Goal: Transaction & Acquisition: Obtain resource

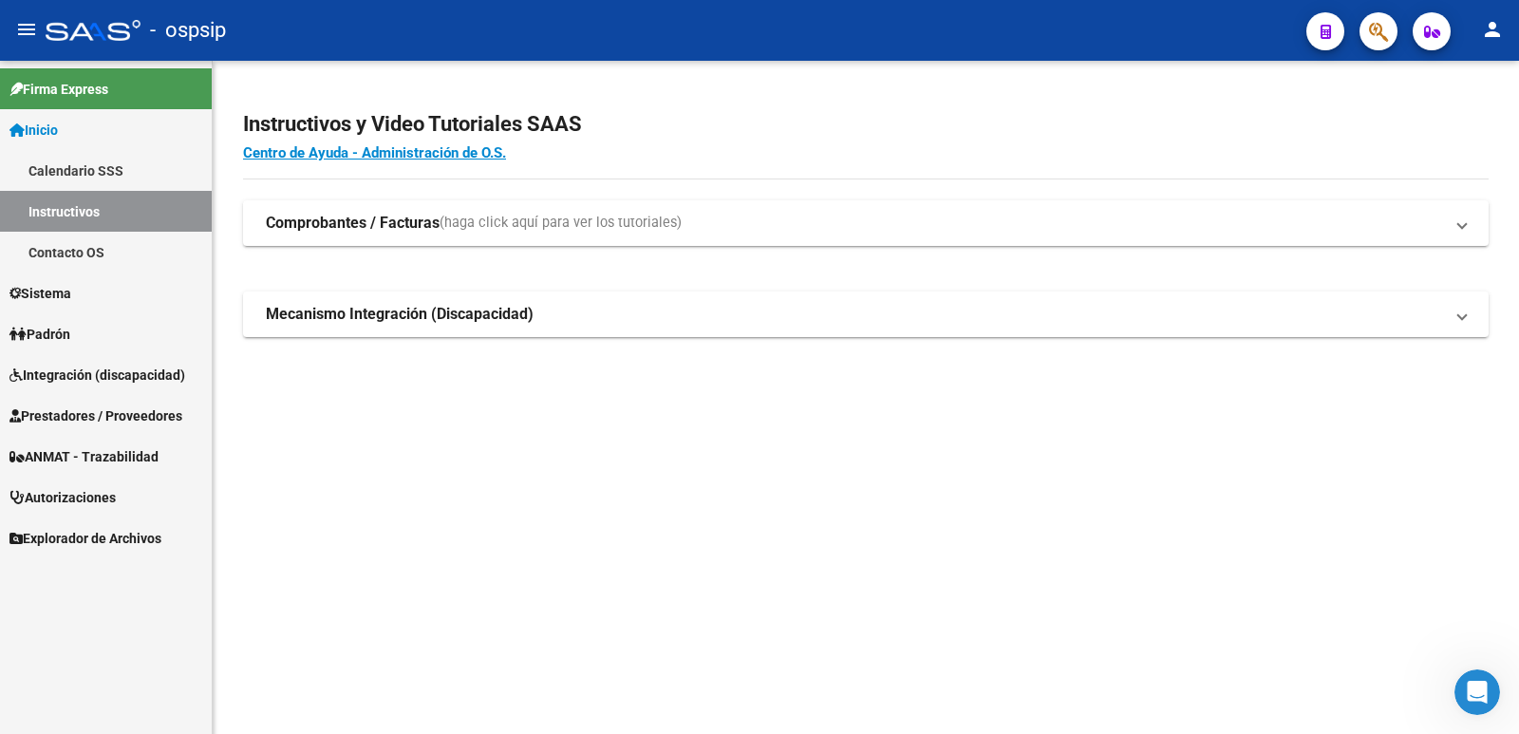
click at [62, 407] on span "Prestadores / Proveedores" at bounding box center [95, 415] width 173 height 21
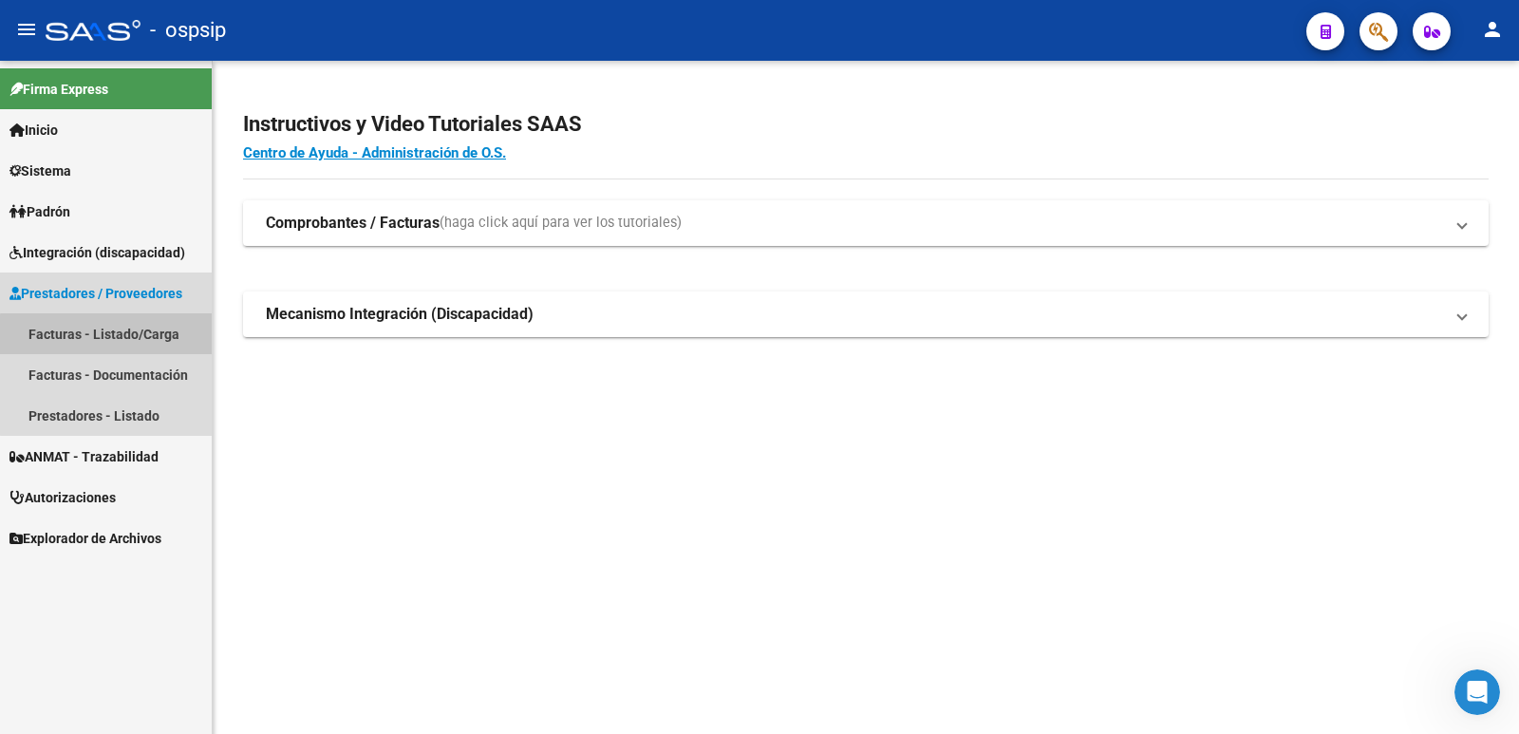
click at [118, 335] on link "Facturas - Listado/Carga" at bounding box center [106, 333] width 212 height 41
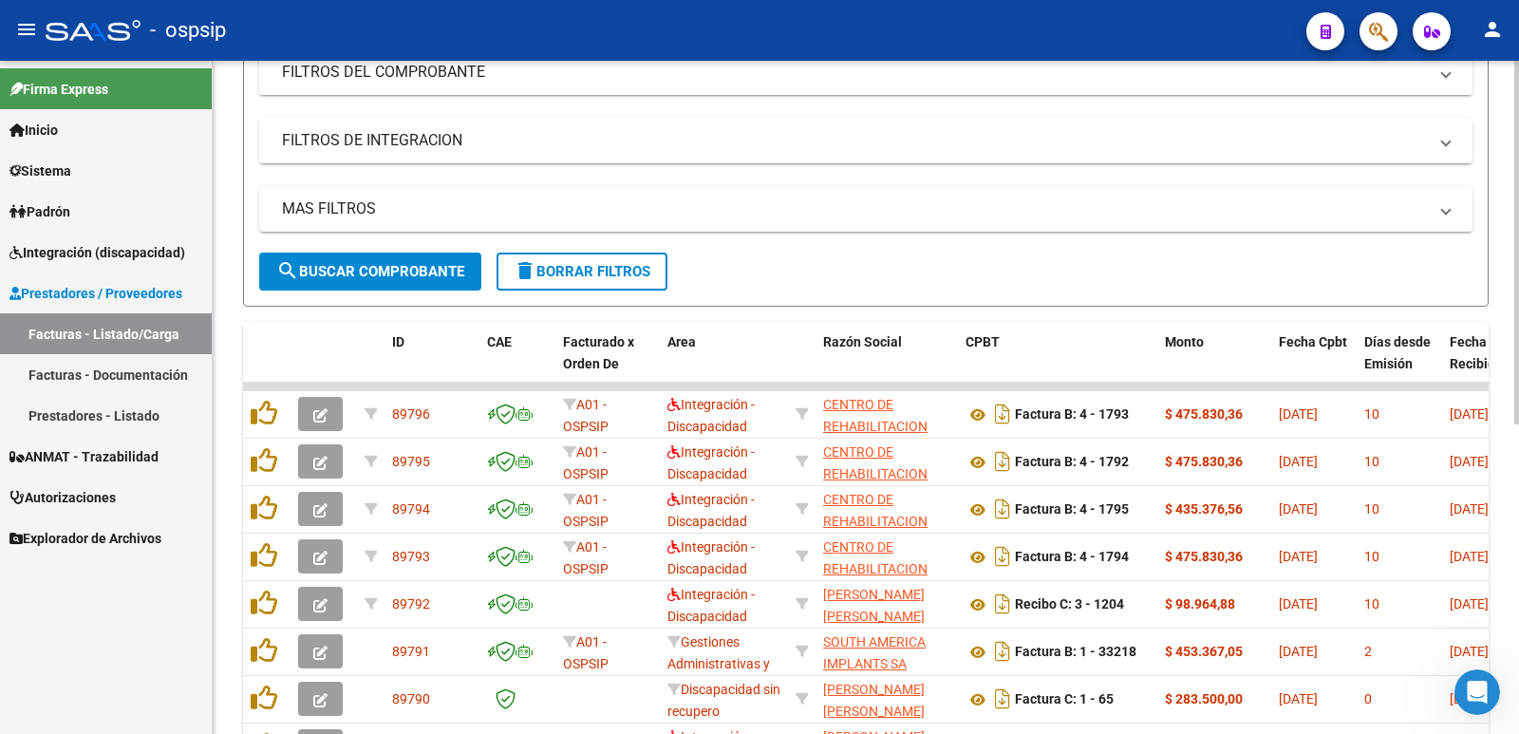
drag, startPoint x: 301, startPoint y: 262, endPoint x: 390, endPoint y: 233, distance: 94.0
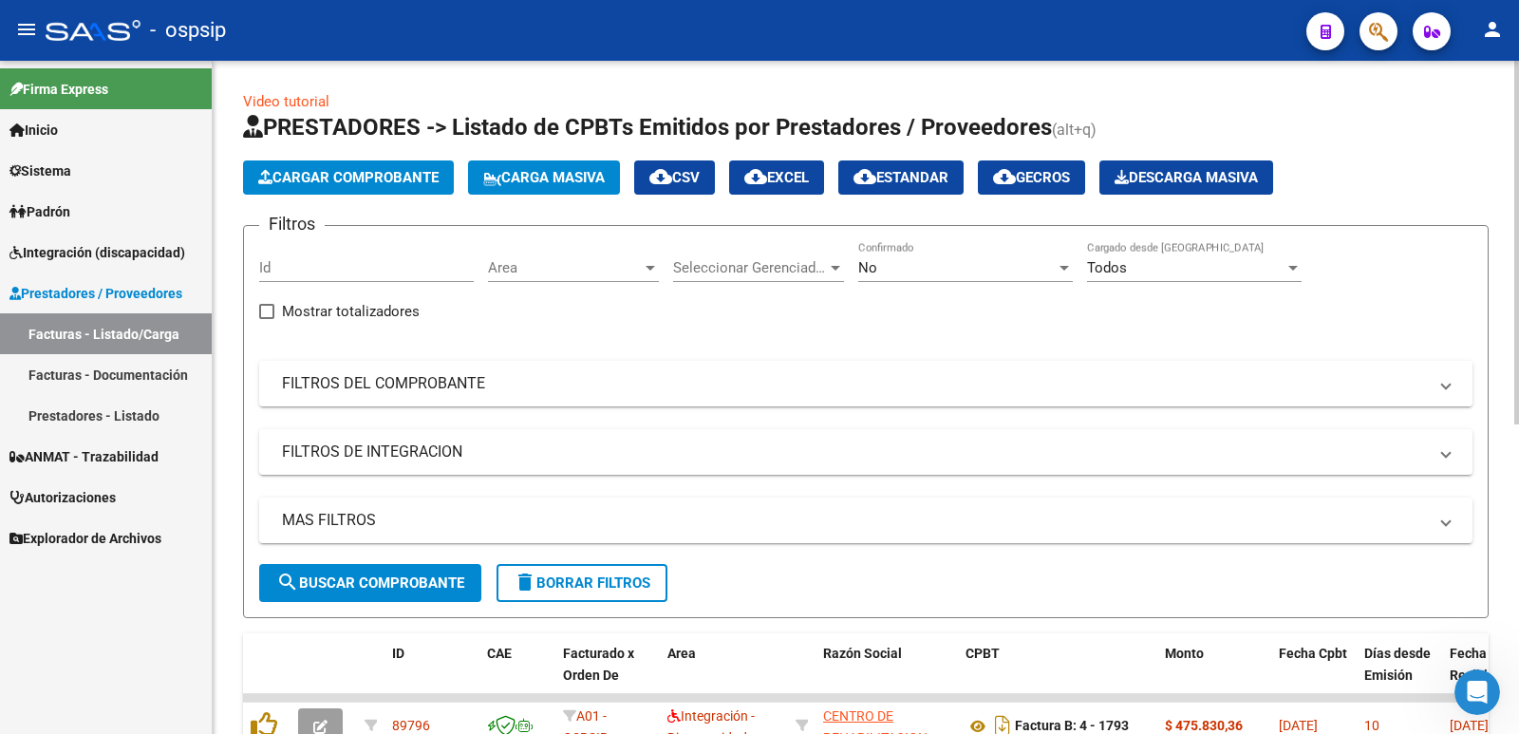
click at [1448, 385] on span at bounding box center [1446, 383] width 8 height 21
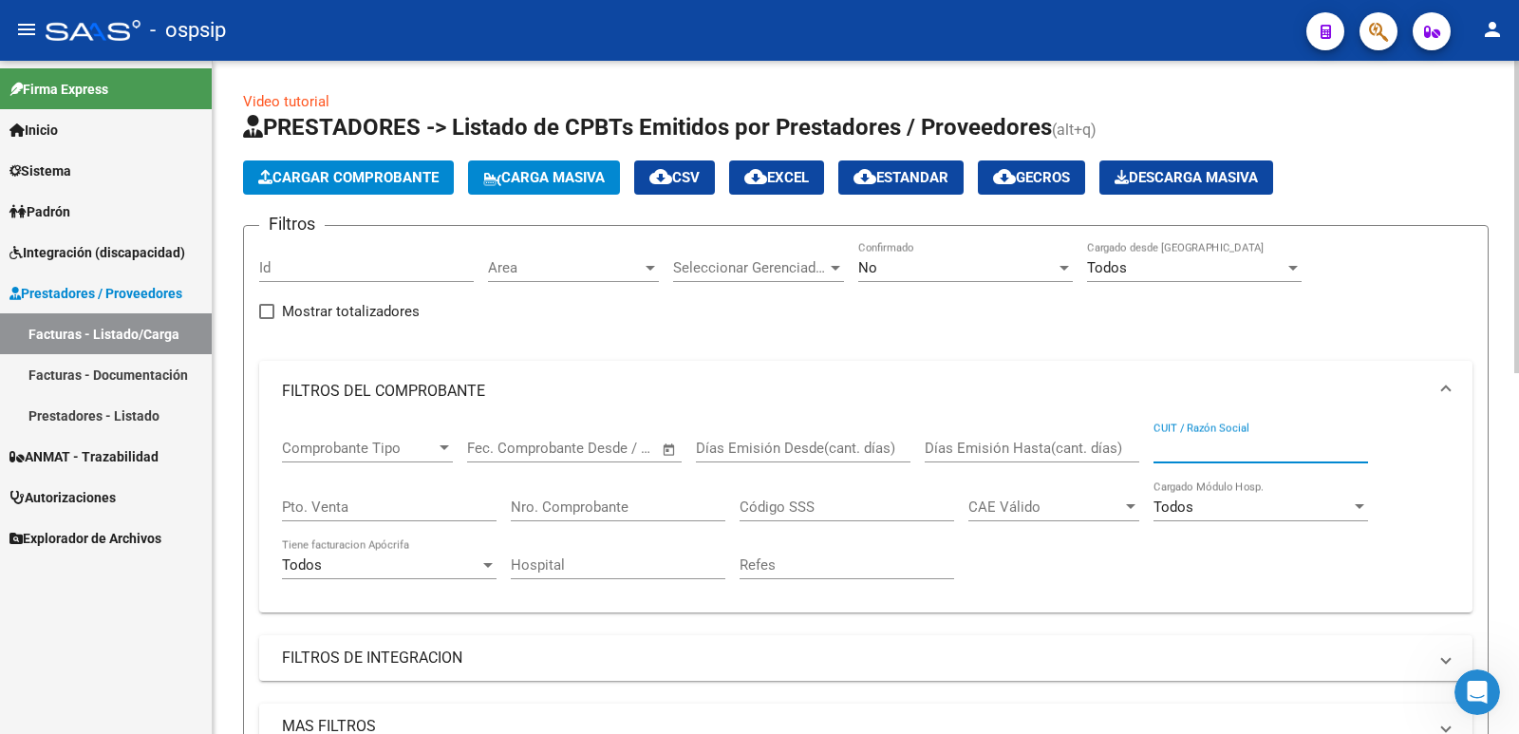
click at [1204, 443] on input "CUIT / Razón Social" at bounding box center [1260, 447] width 215 height 17
click at [1053, 269] on div "No" at bounding box center [956, 267] width 197 height 17
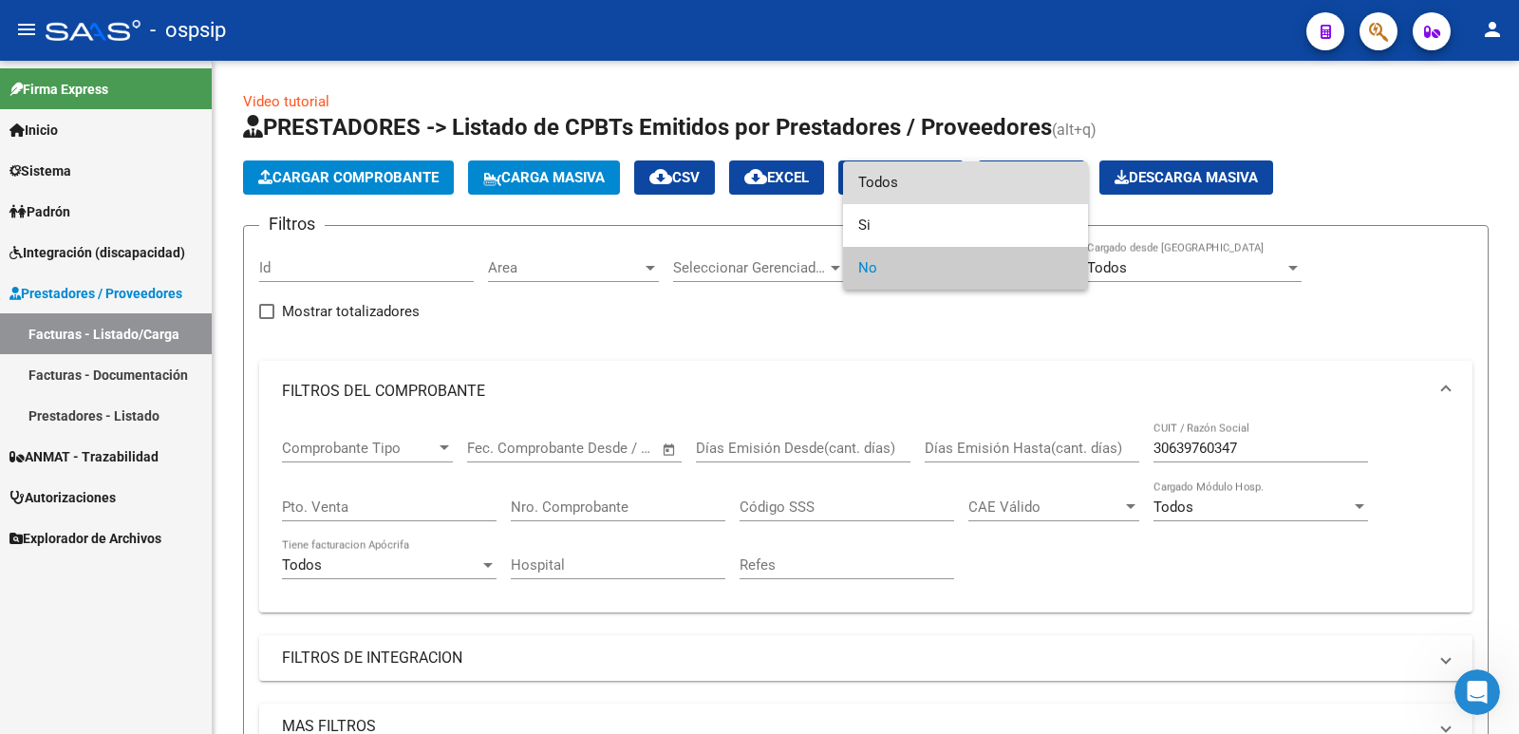
click at [913, 185] on span "Todos" at bounding box center [965, 182] width 215 height 43
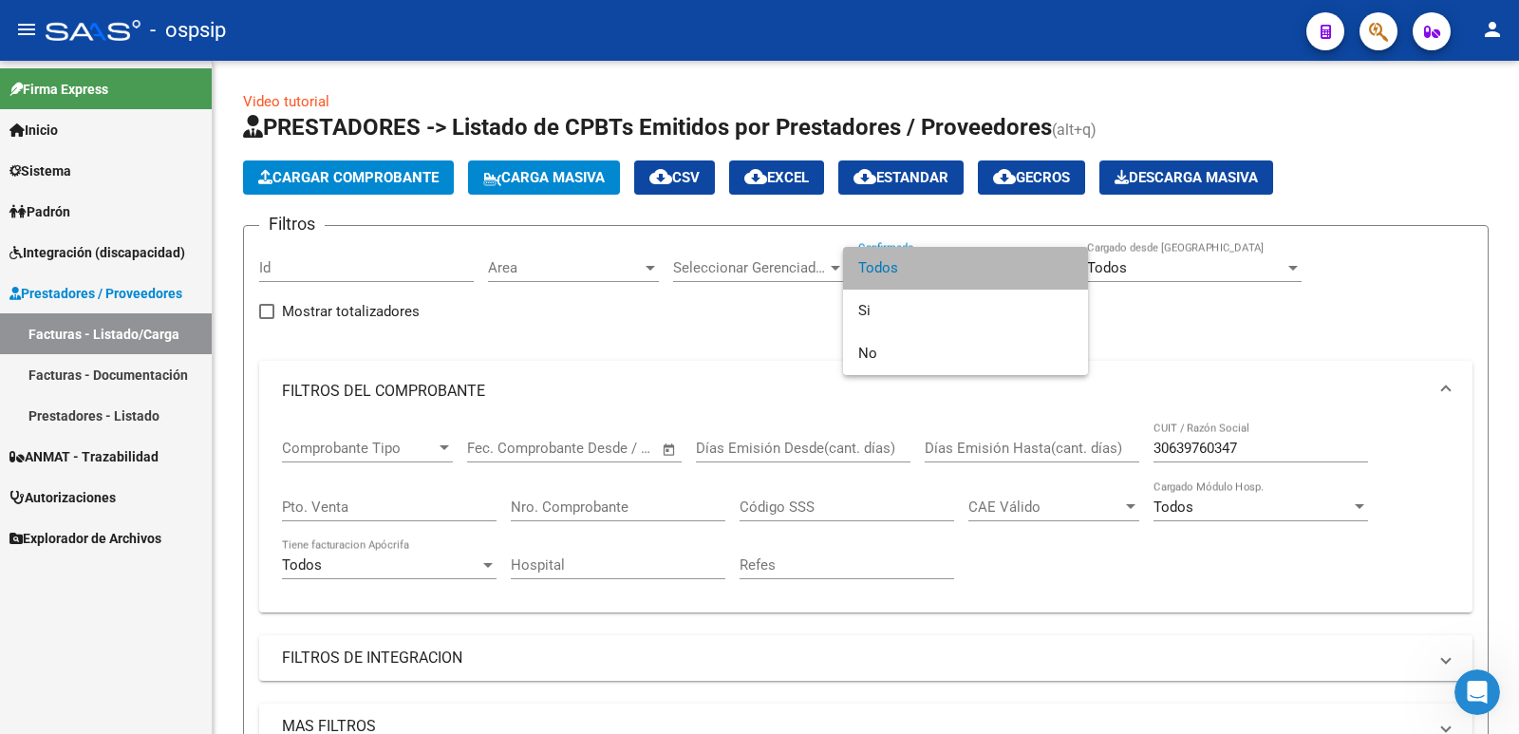
click at [896, 264] on span "Todos" at bounding box center [965, 268] width 215 height 43
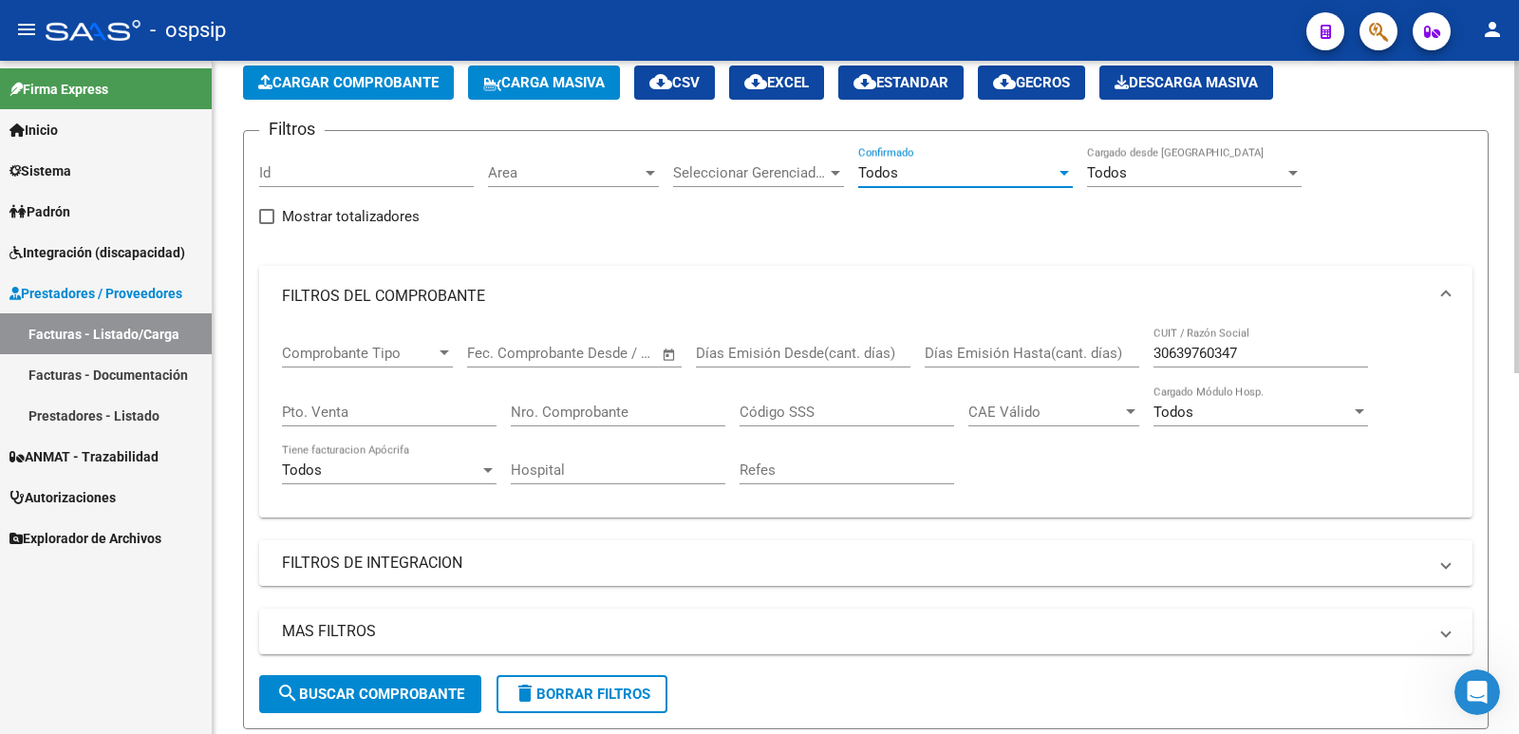
scroll to position [380, 0]
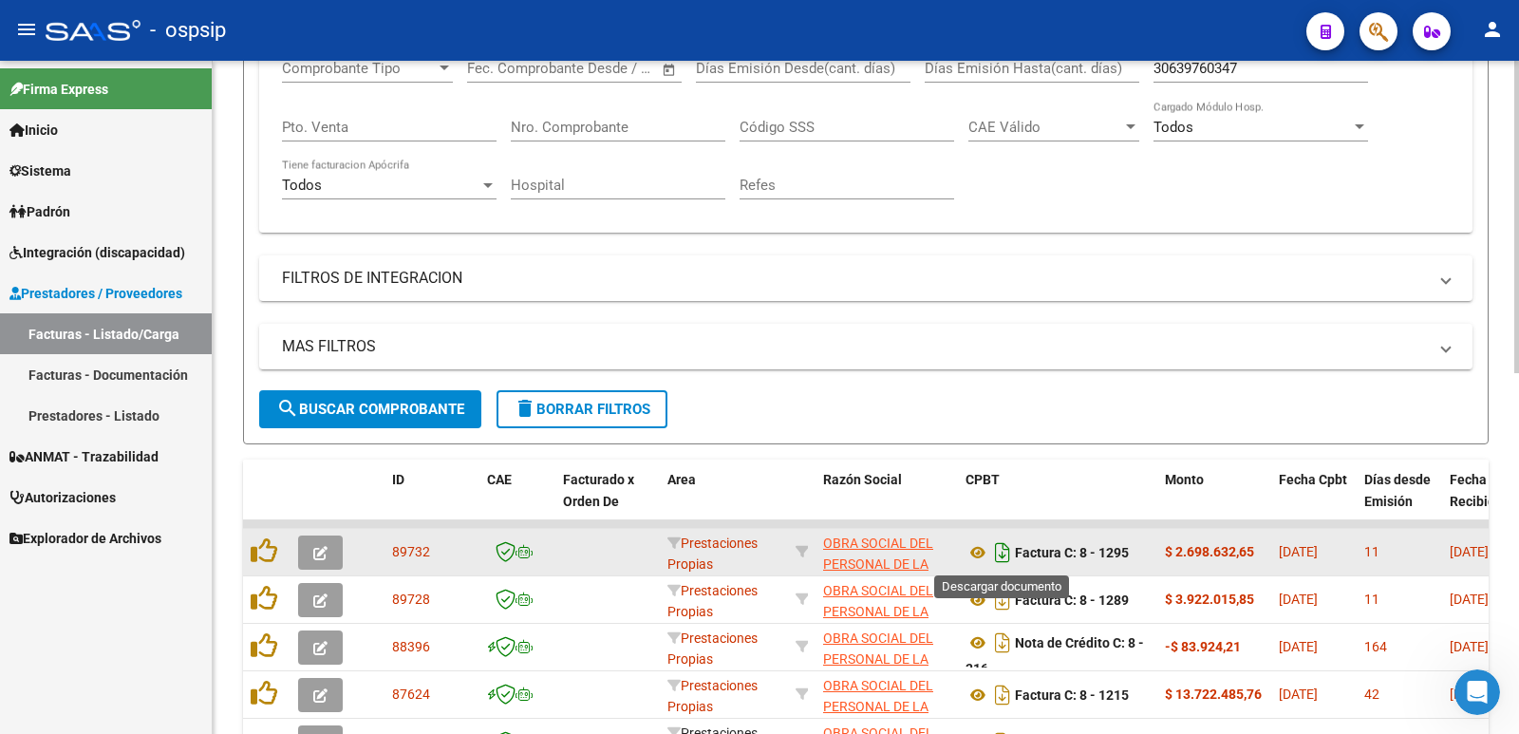
click at [1002, 551] on icon "Descargar documento" at bounding box center [1002, 552] width 25 height 30
click at [974, 551] on icon at bounding box center [977, 552] width 25 height 23
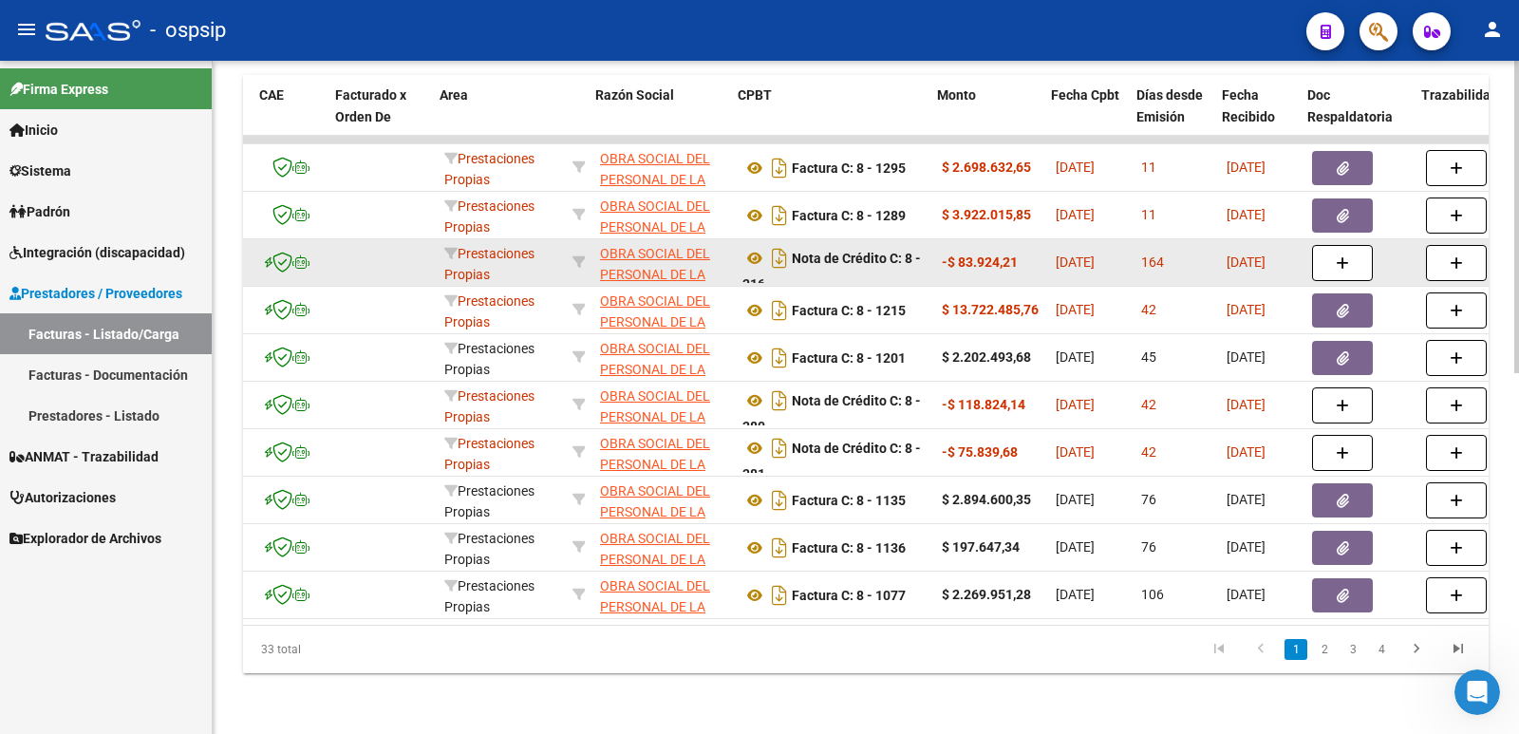
scroll to position [0, 228]
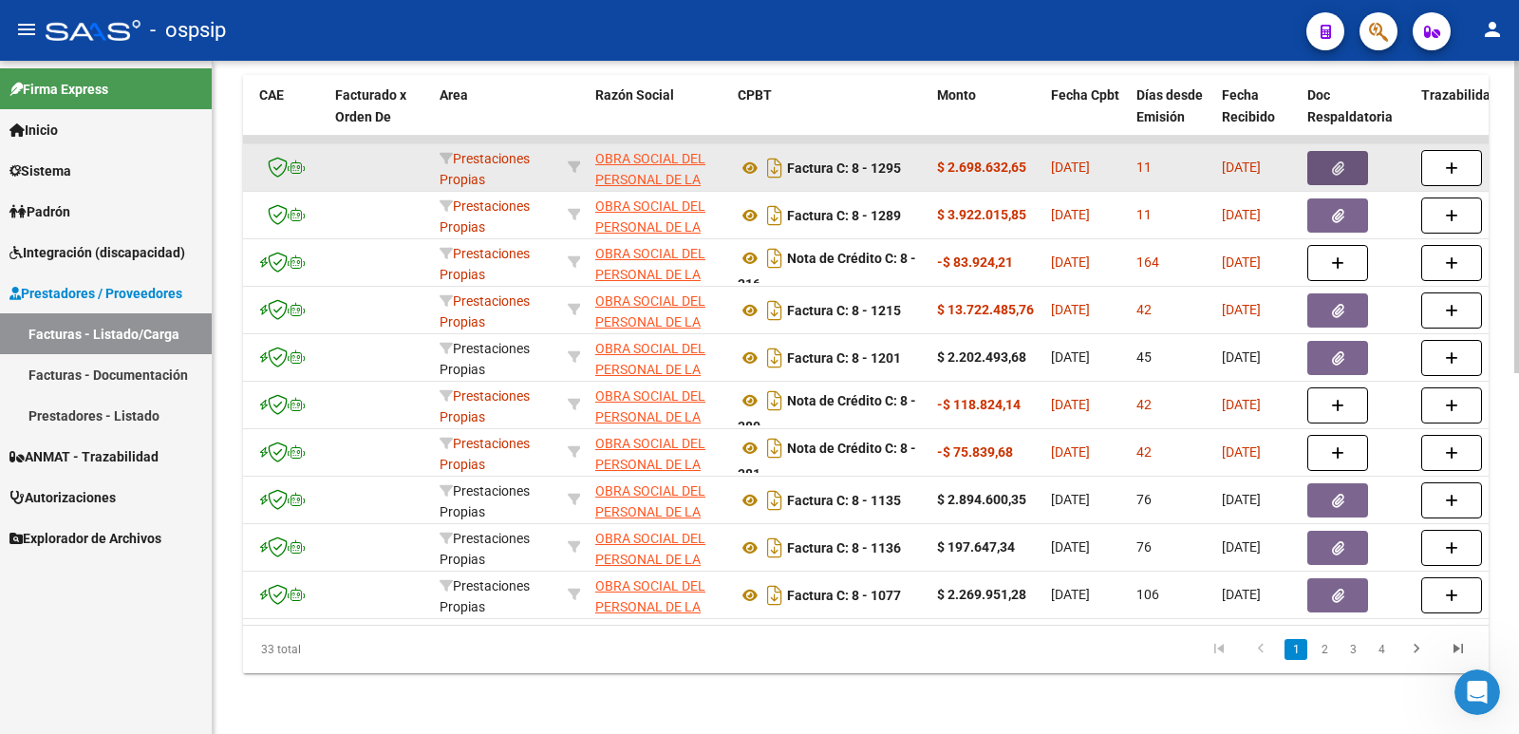
click at [1345, 151] on button "button" at bounding box center [1337, 168] width 61 height 34
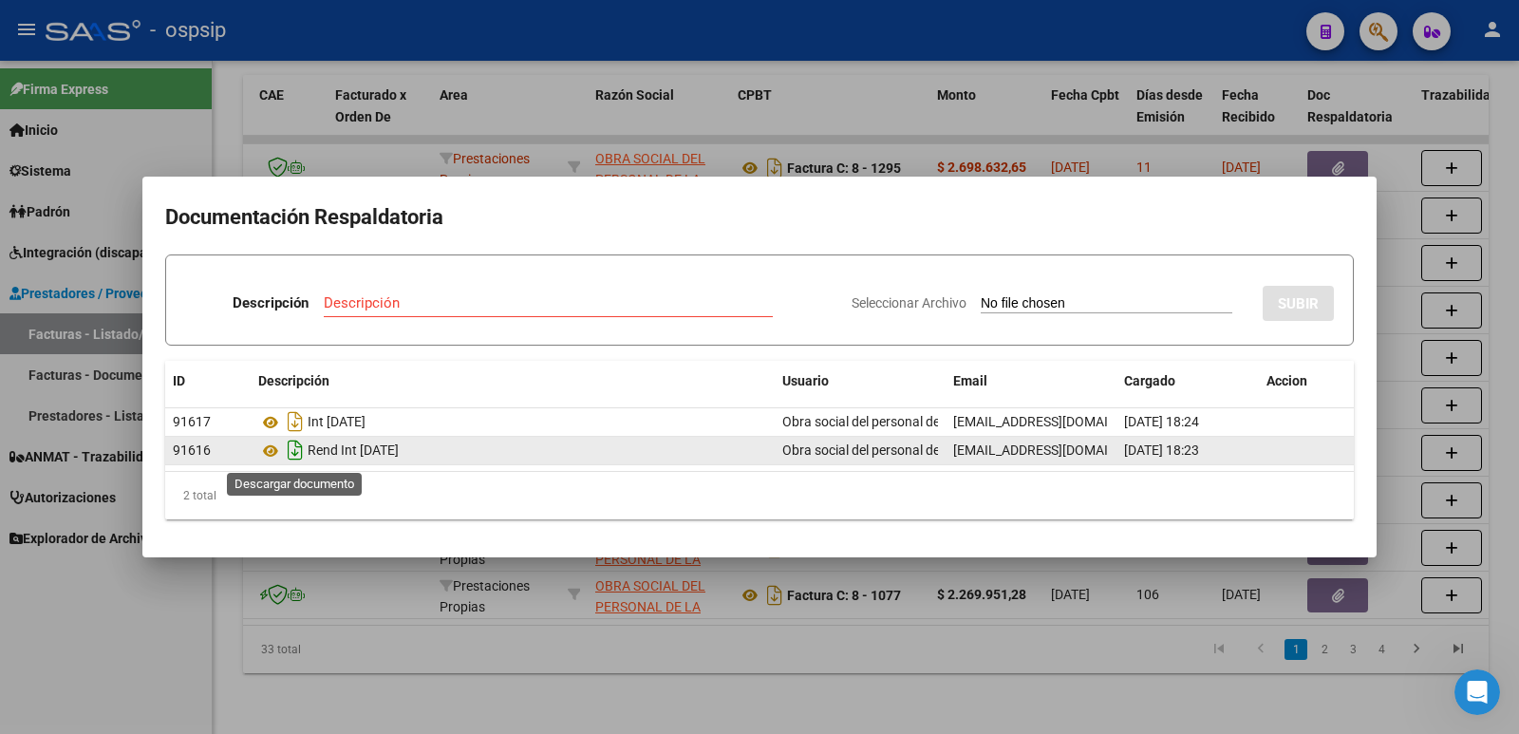
click at [295, 450] on icon "Descargar documento" at bounding box center [295, 450] width 25 height 30
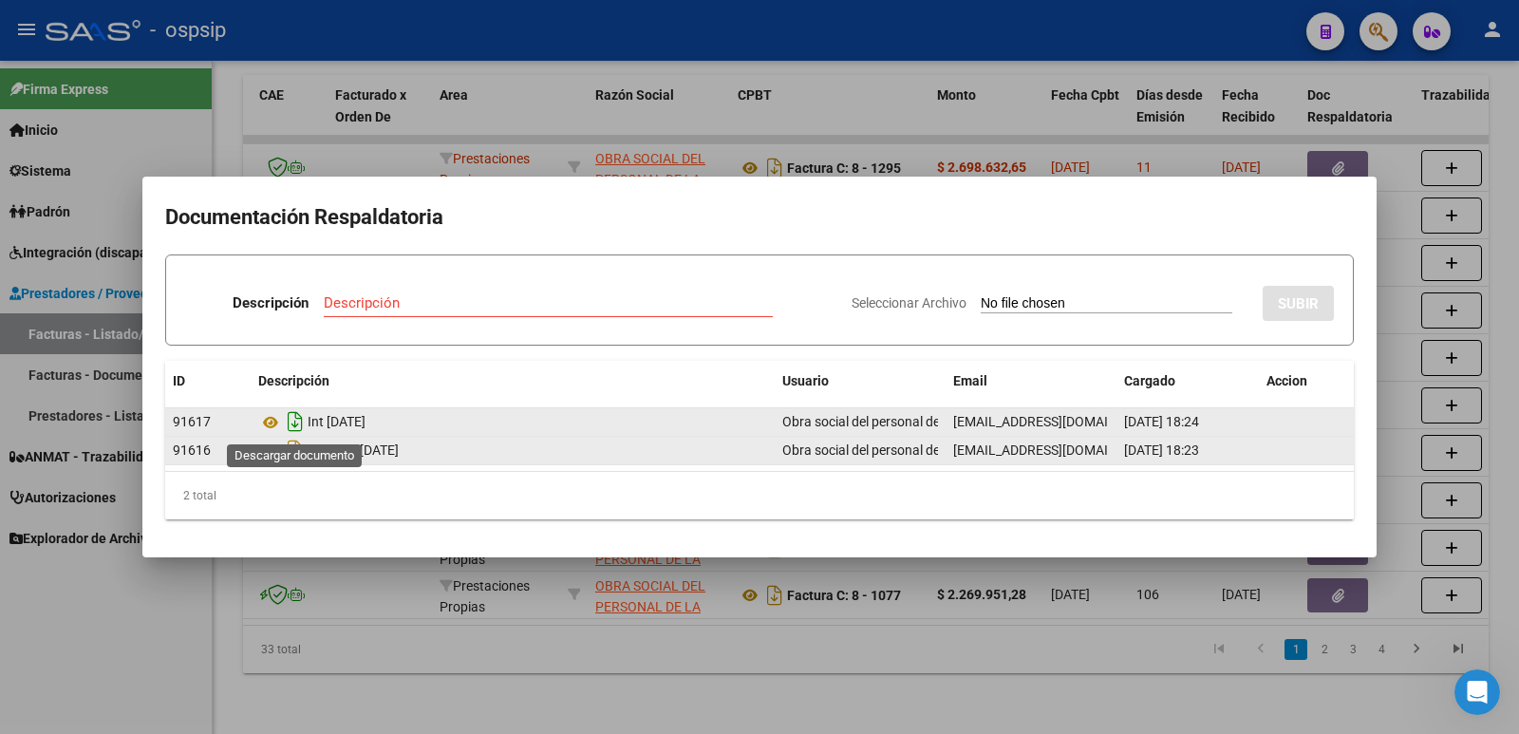
click at [292, 424] on icon "Descargar documento" at bounding box center [295, 421] width 25 height 30
click at [268, 455] on icon at bounding box center [270, 450] width 25 height 23
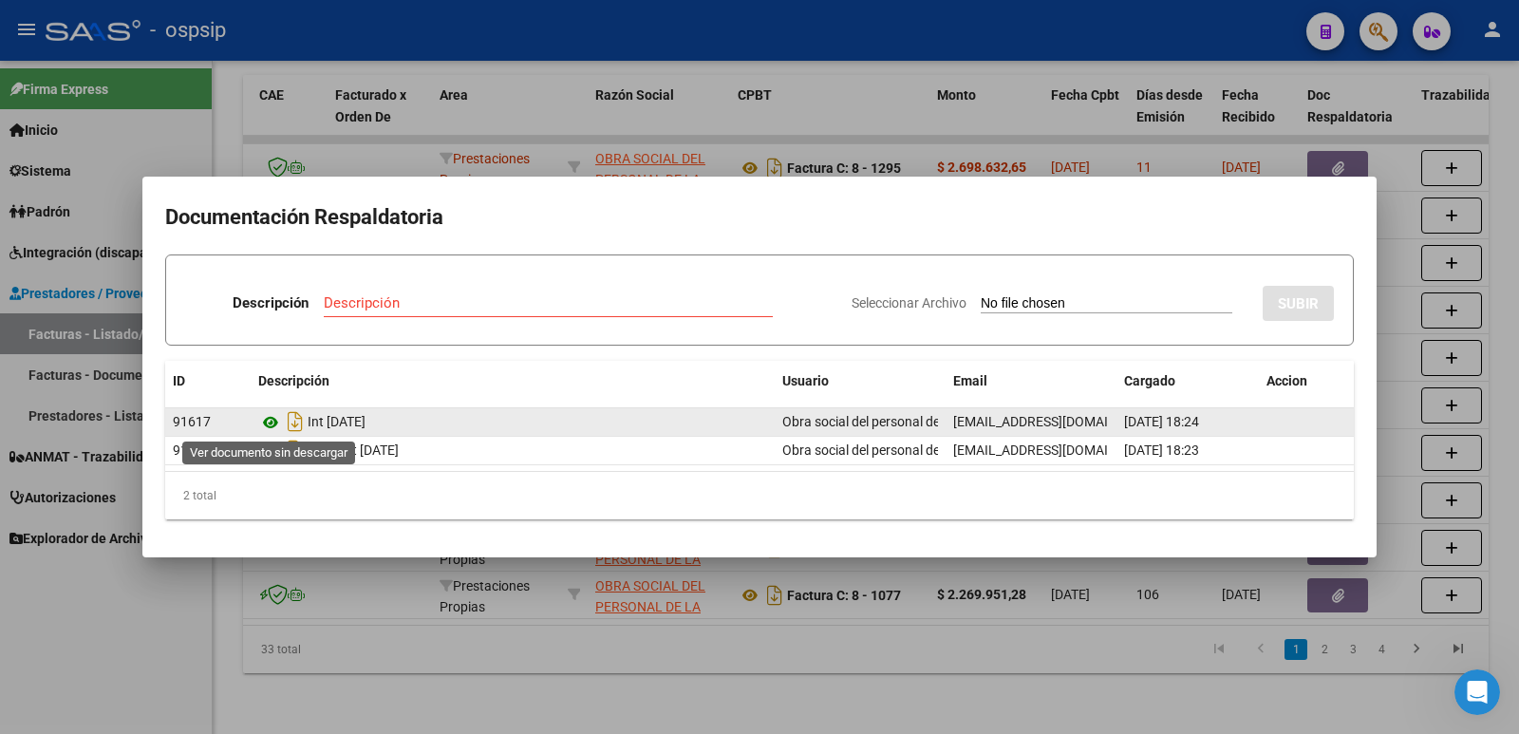
click at [268, 423] on icon at bounding box center [270, 422] width 25 height 23
click at [271, 420] on icon at bounding box center [270, 422] width 25 height 23
click at [276, 417] on icon at bounding box center [270, 422] width 25 height 23
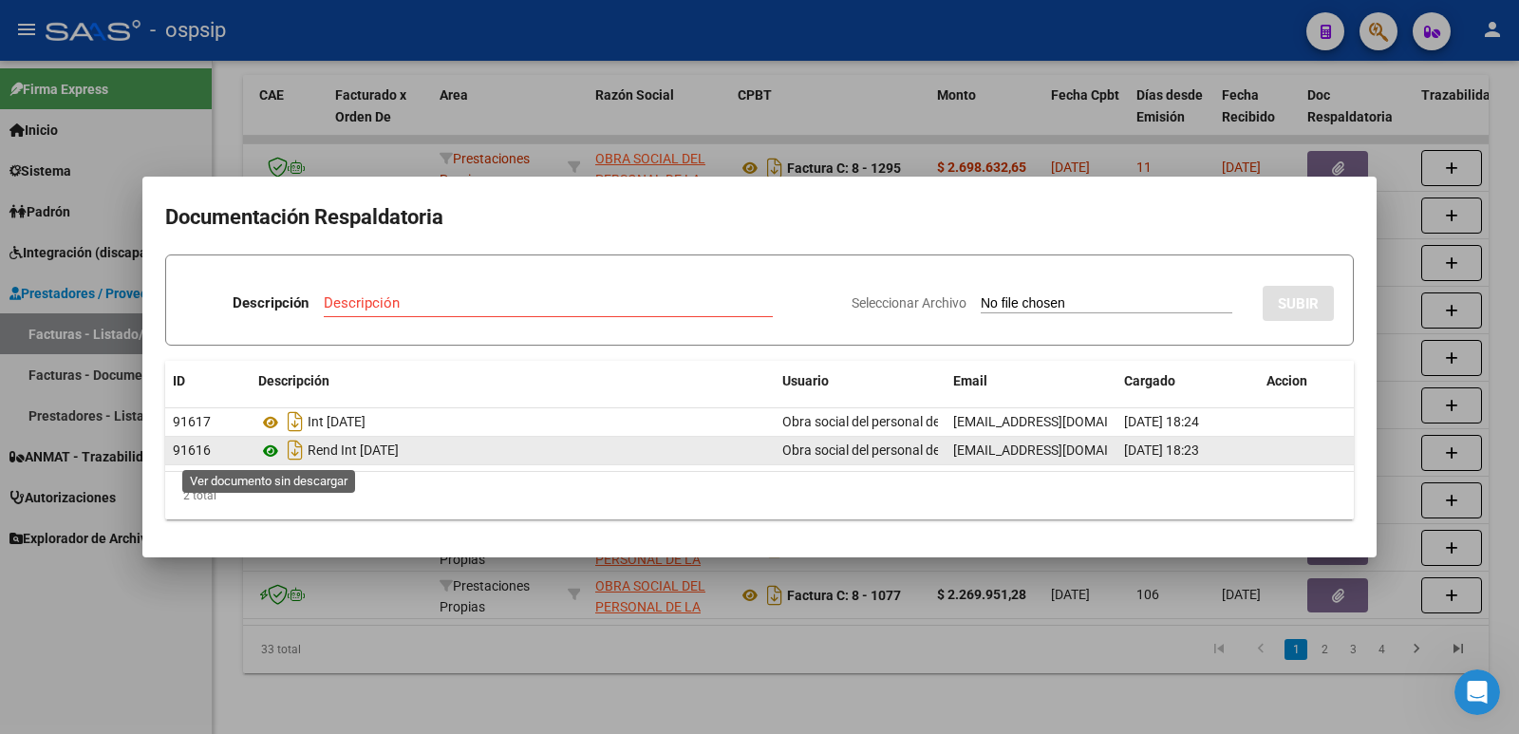
click at [271, 448] on icon at bounding box center [270, 450] width 25 height 23
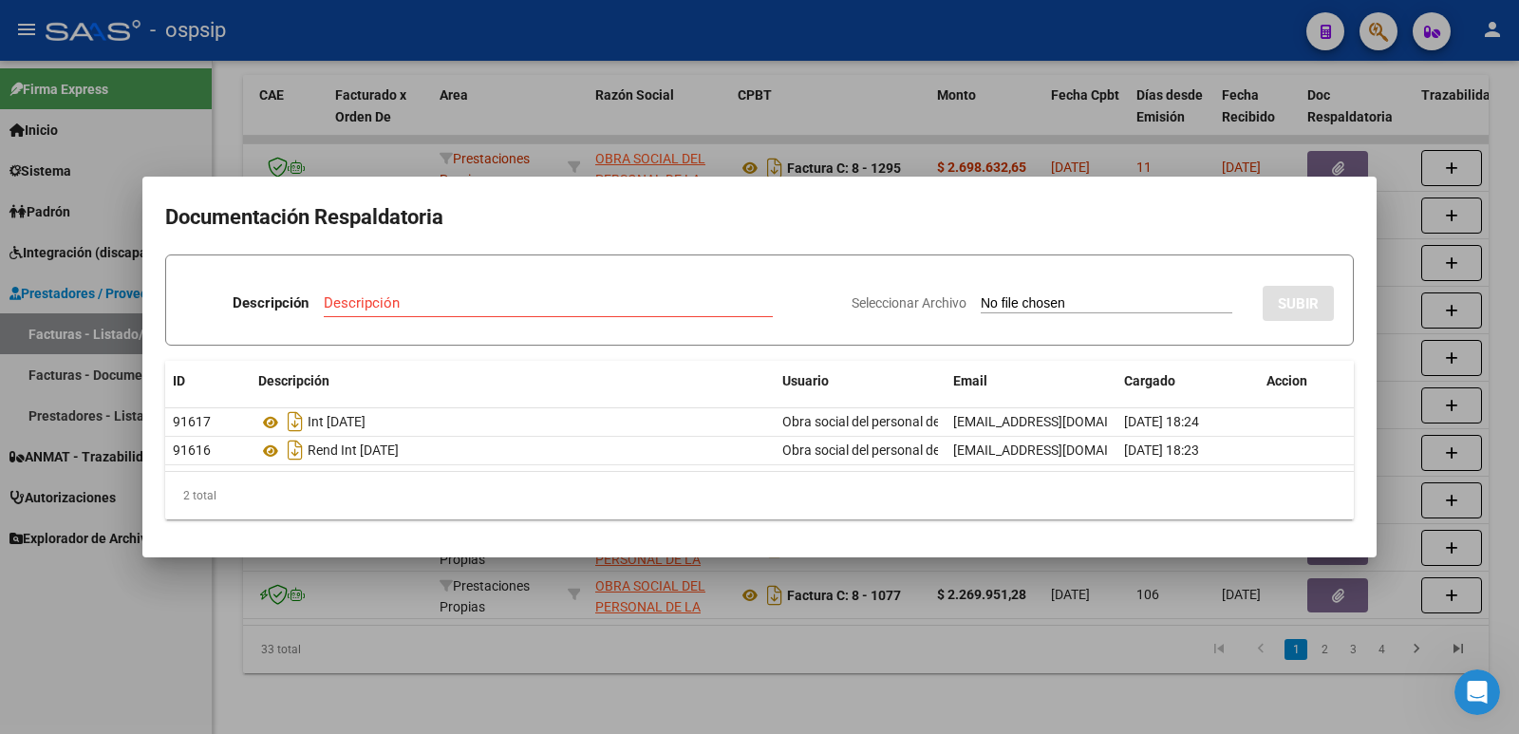
click at [430, 26] on div at bounding box center [759, 367] width 1519 height 734
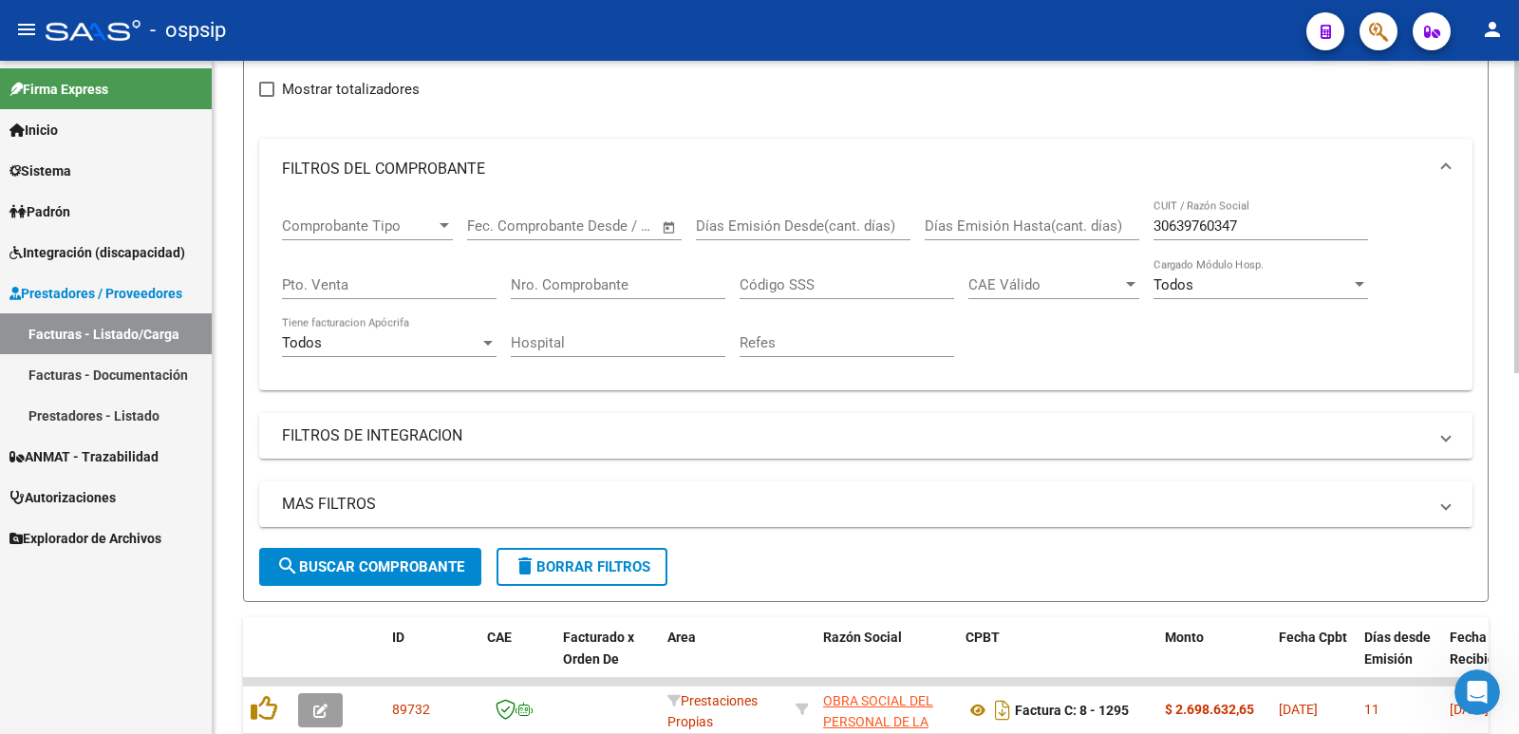
scroll to position [209, 0]
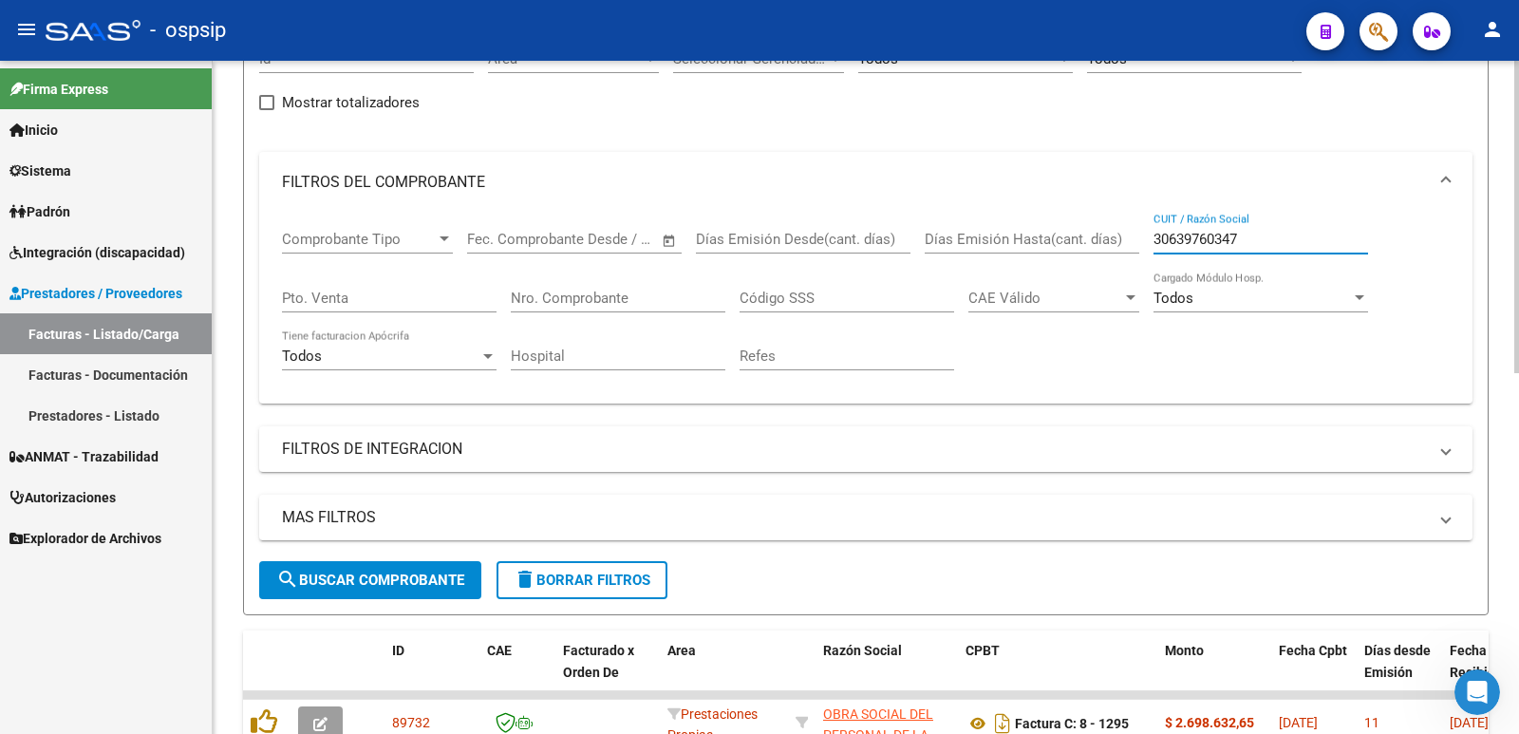
drag, startPoint x: 1080, startPoint y: 236, endPoint x: 1065, endPoint y: 240, distance: 15.7
click at [1065, 240] on div "Comprobante Tipo Comprobante Tipo Fecha inicio – Fecha fin Fec. Comprobante Des…" at bounding box center [866, 301] width 1168 height 176
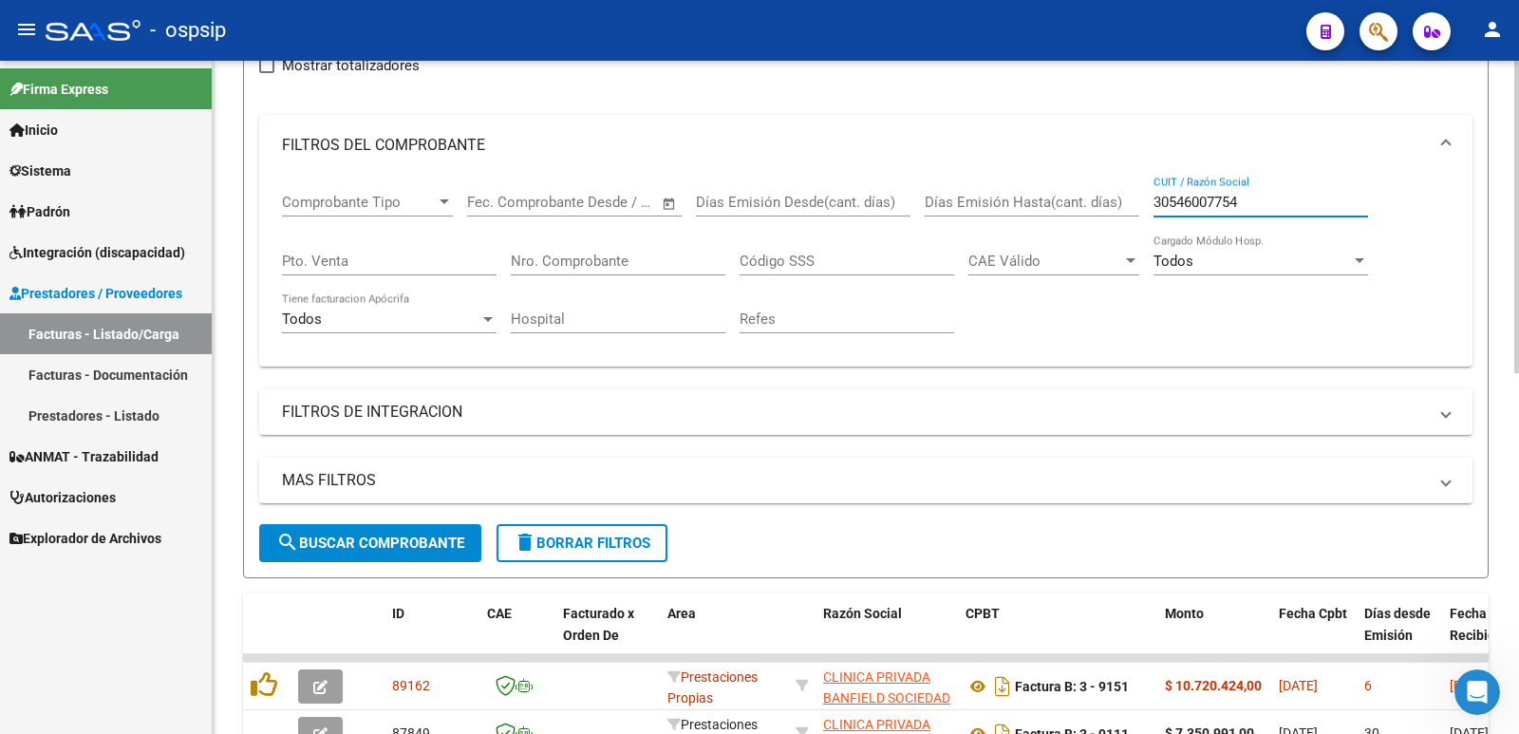
scroll to position [304, 0]
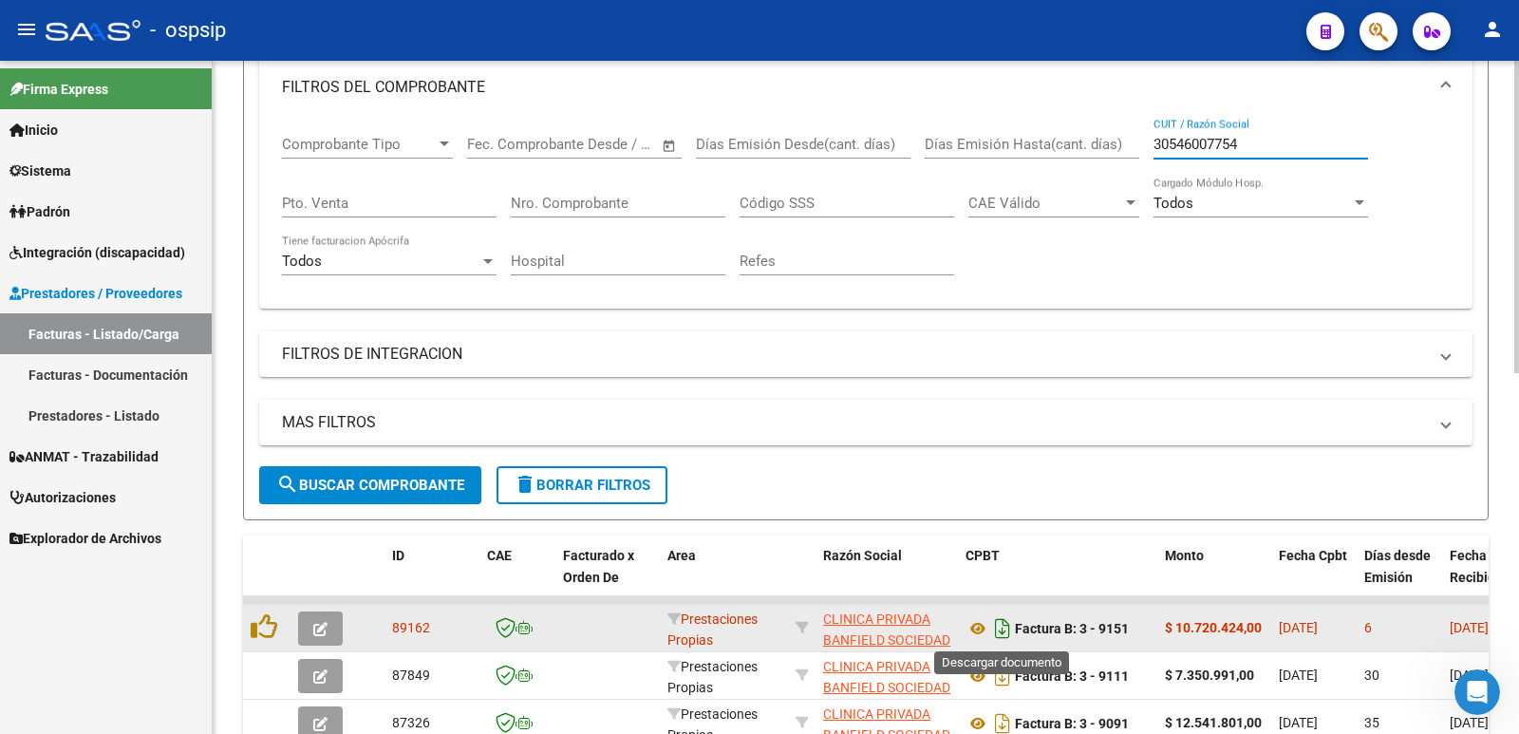
type input "30546007754"
click at [1000, 631] on icon "Descargar documento" at bounding box center [1002, 628] width 25 height 30
click at [975, 626] on icon at bounding box center [977, 628] width 25 height 23
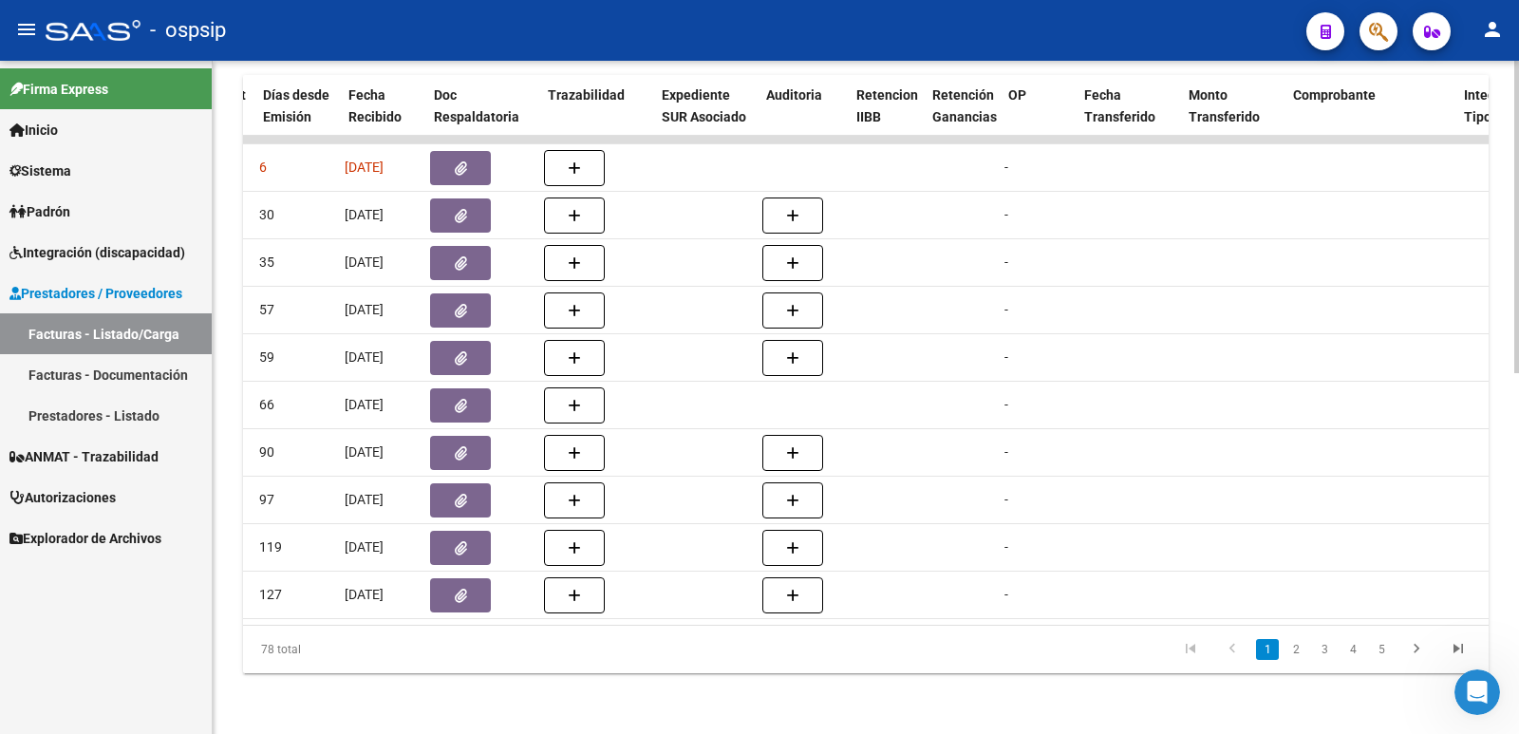
scroll to position [0, 706]
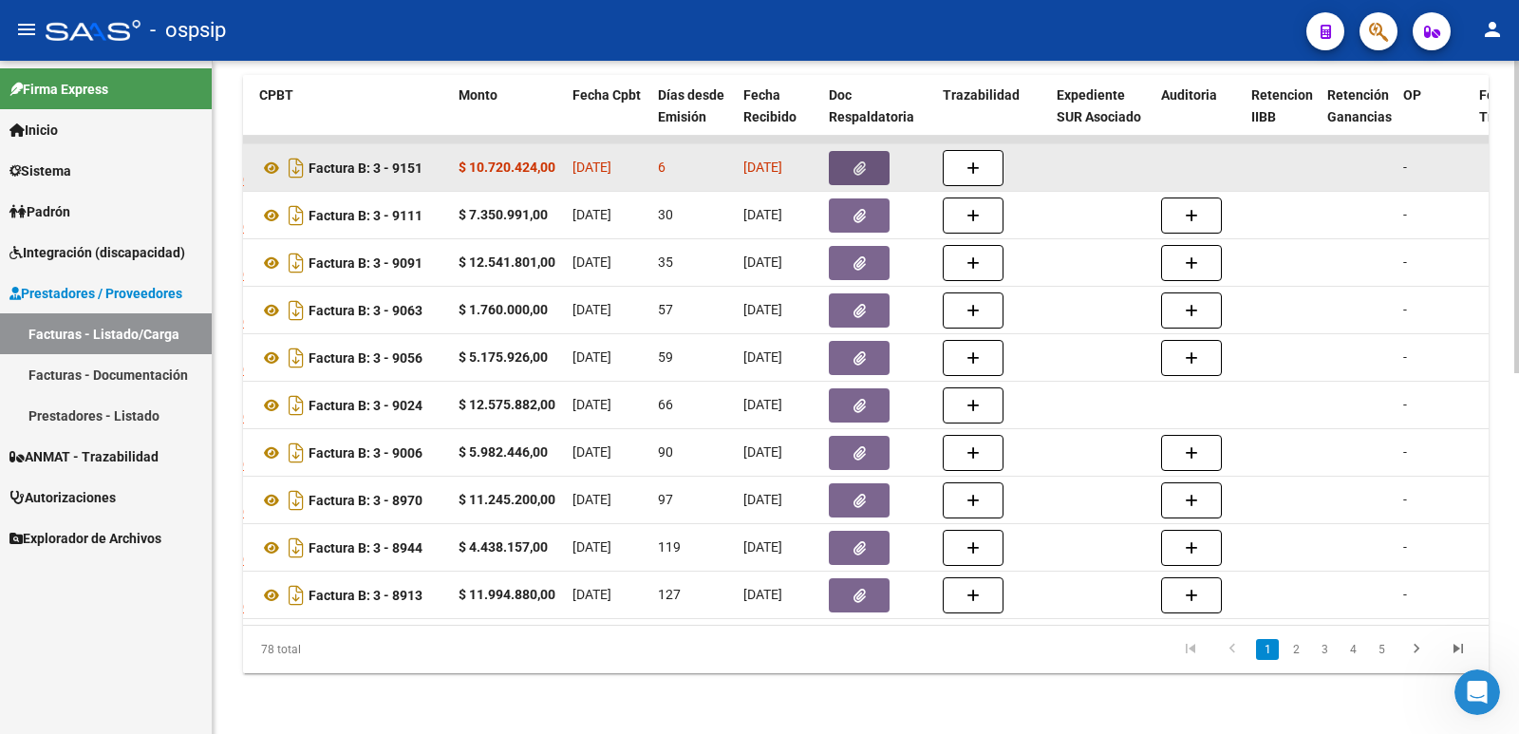
click at [866, 151] on button "button" at bounding box center [859, 168] width 61 height 34
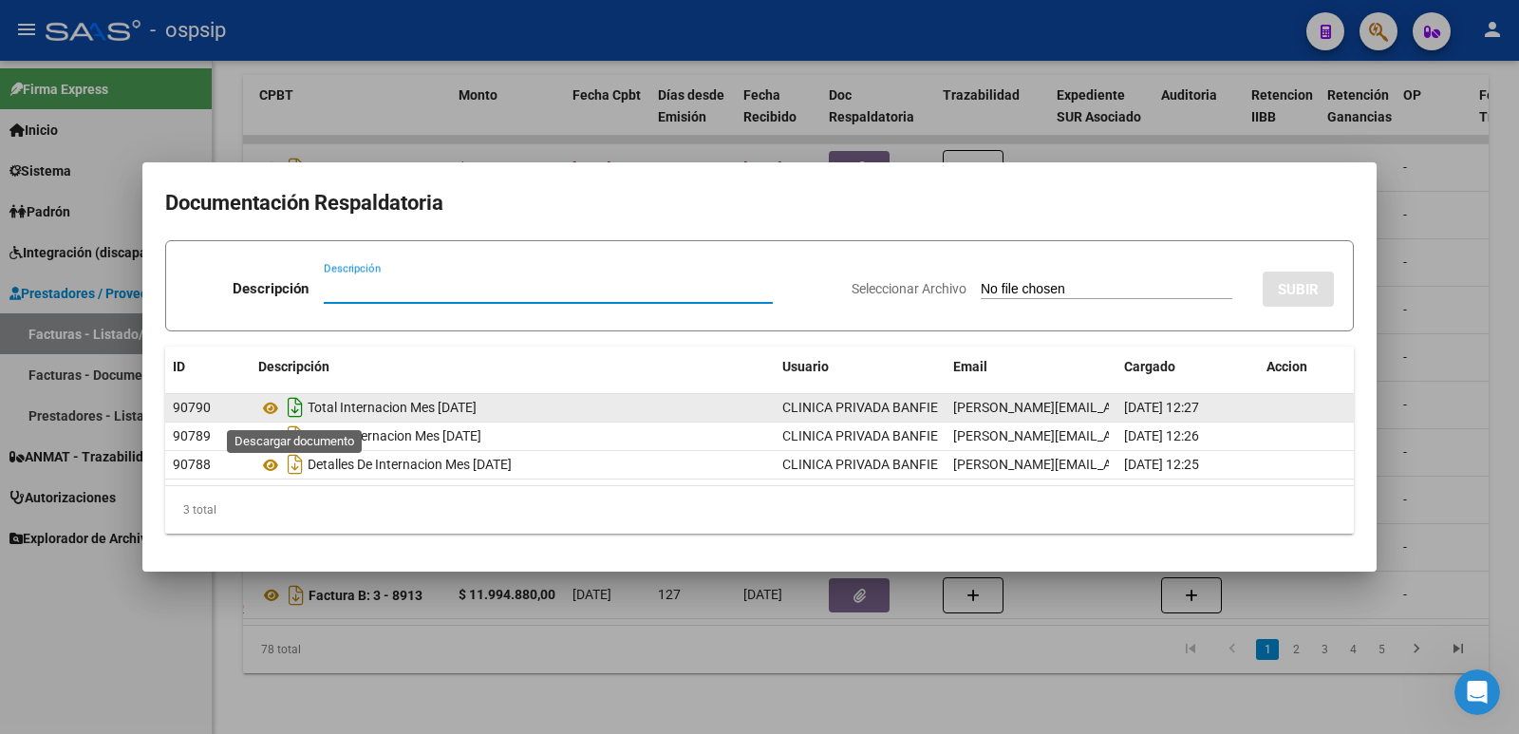
click at [292, 410] on icon "Descargar documento" at bounding box center [295, 407] width 25 height 30
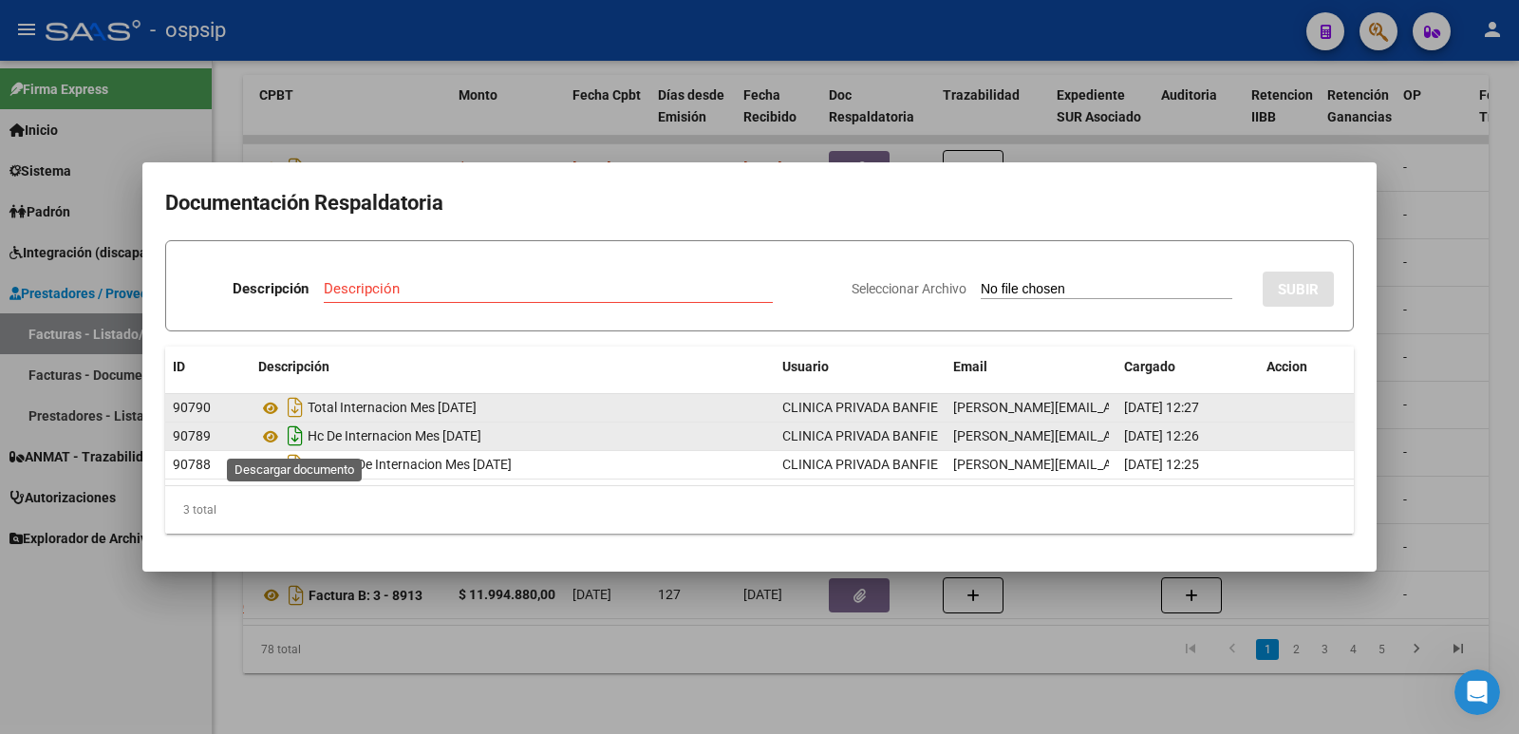
click at [298, 439] on icon "Descargar documento" at bounding box center [295, 436] width 25 height 30
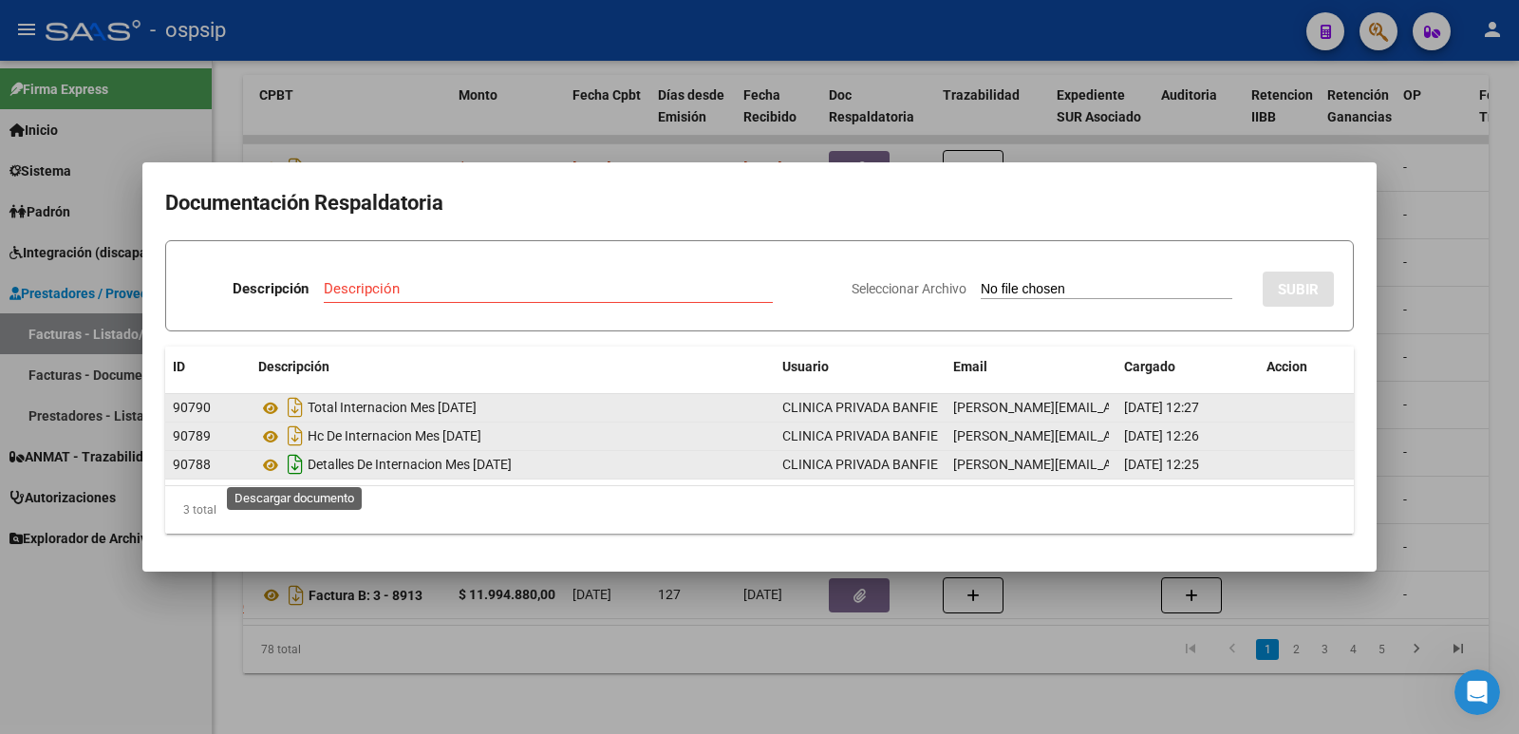
click at [290, 468] on icon "Descargar documento" at bounding box center [295, 464] width 25 height 30
click at [271, 459] on icon at bounding box center [270, 465] width 25 height 23
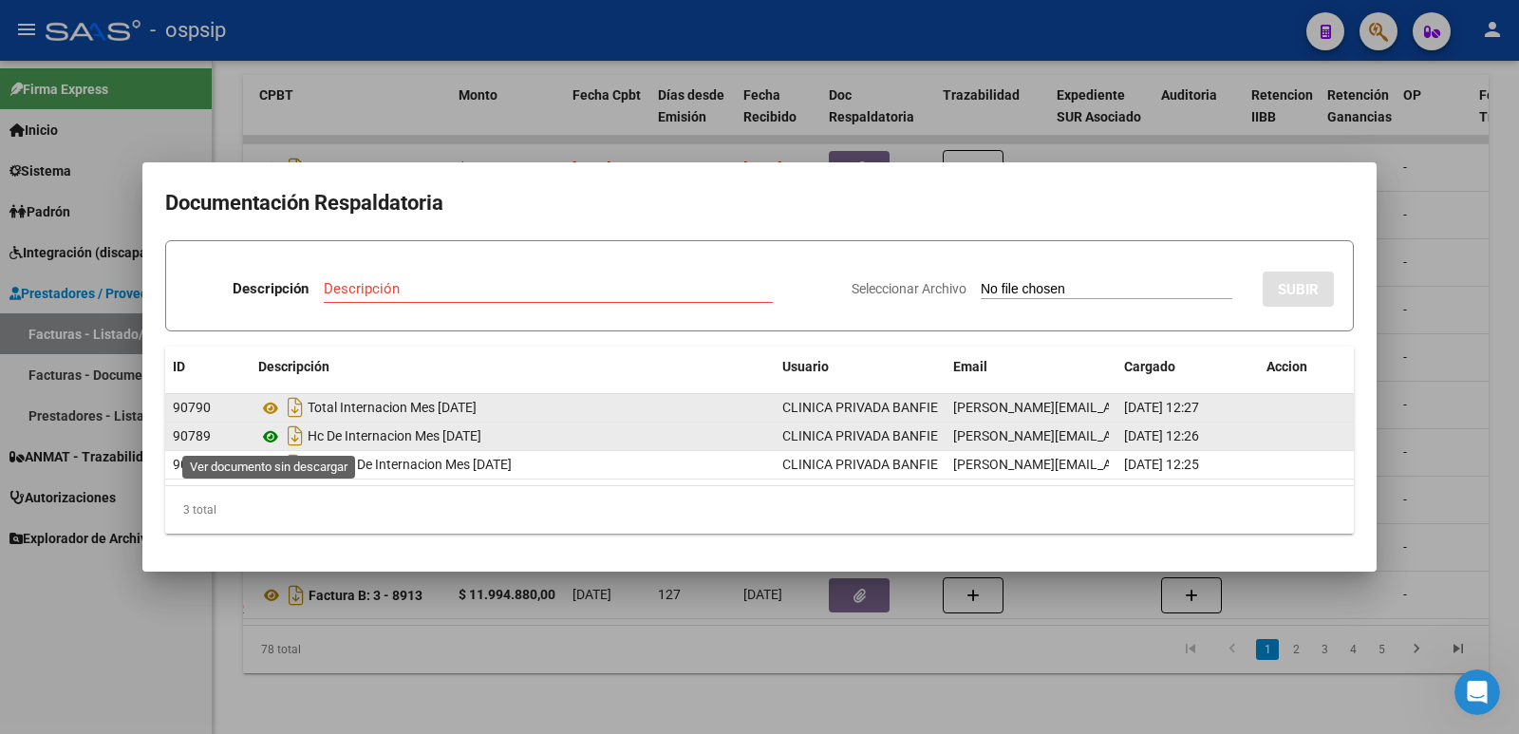
click at [271, 436] on icon at bounding box center [270, 436] width 25 height 23
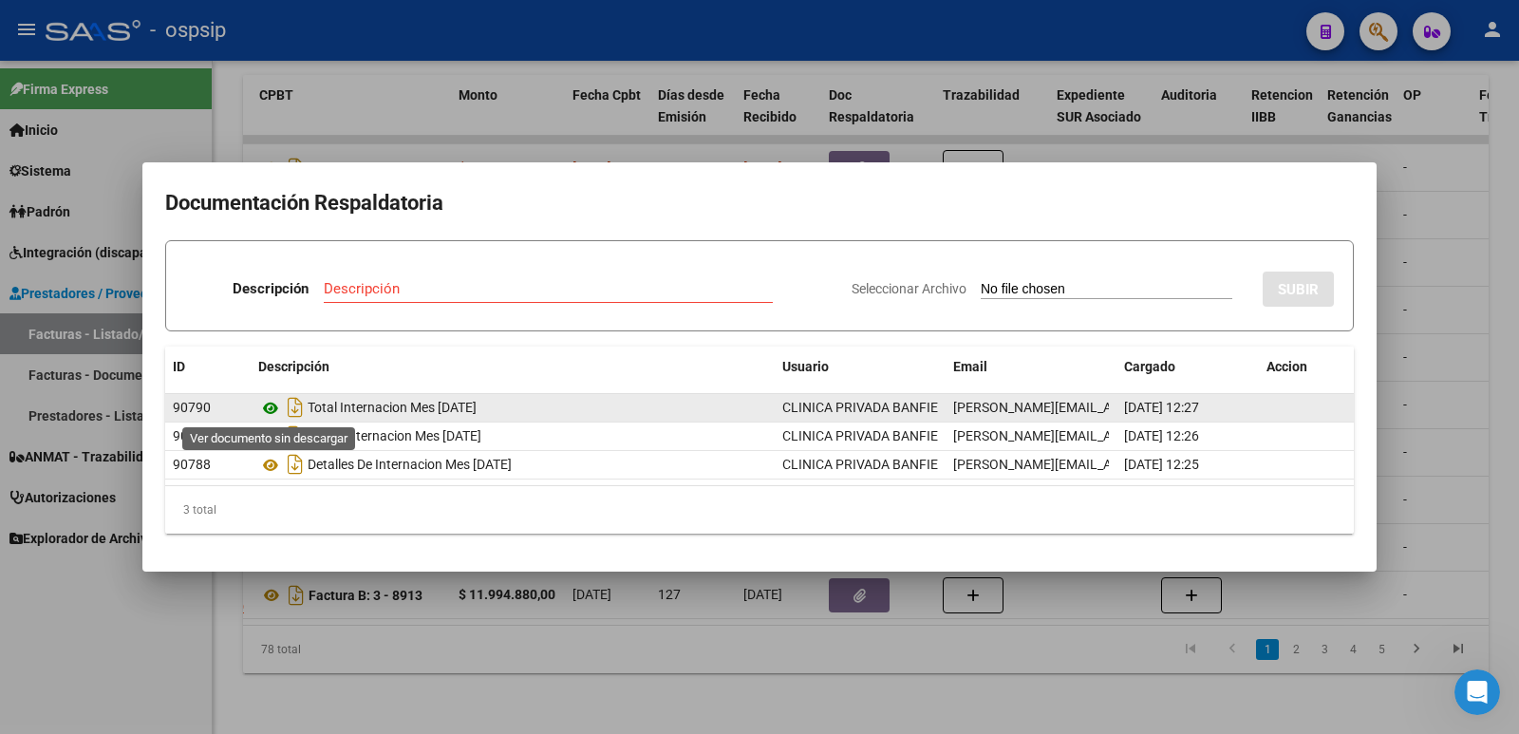
click at [274, 404] on icon at bounding box center [270, 408] width 25 height 23
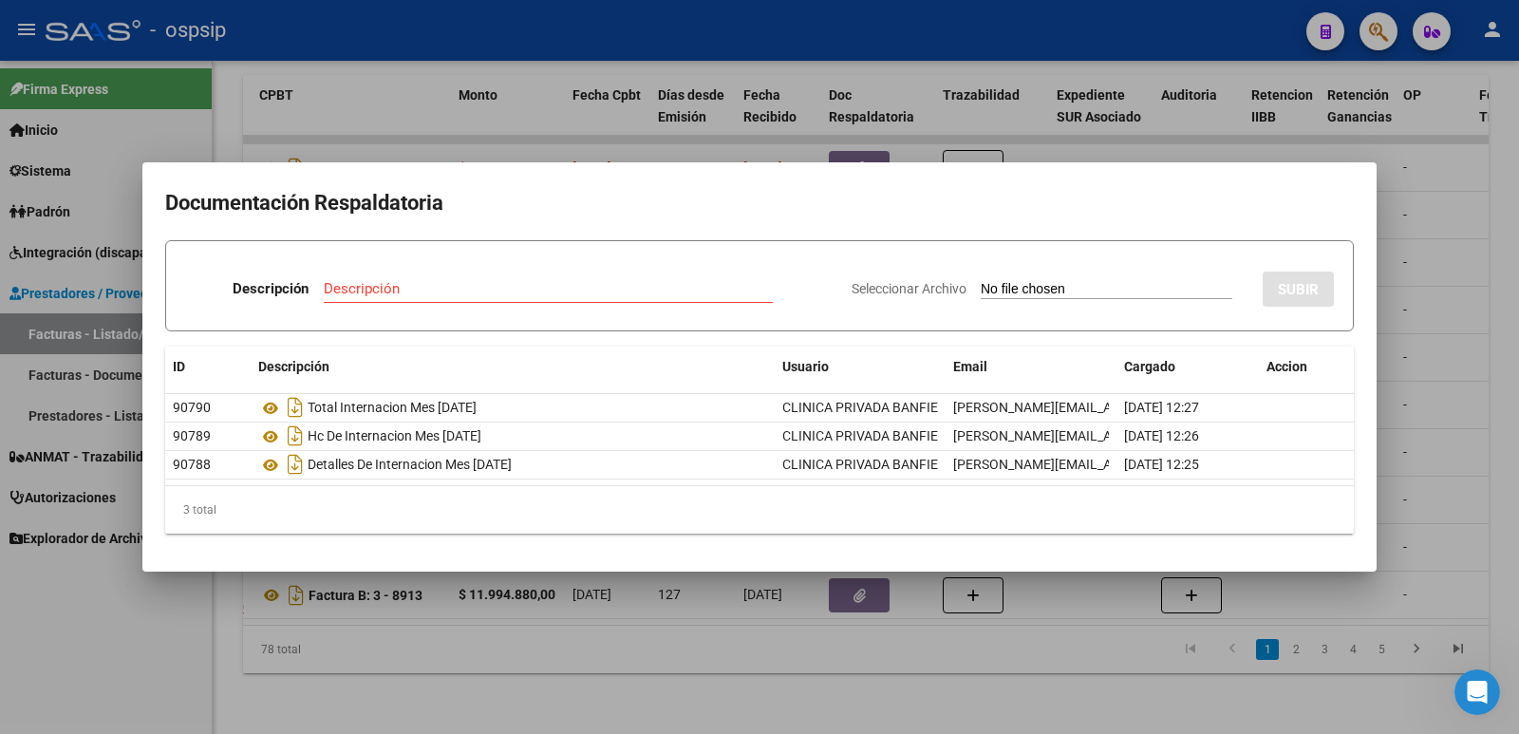
click at [595, 41] on div at bounding box center [759, 367] width 1519 height 734
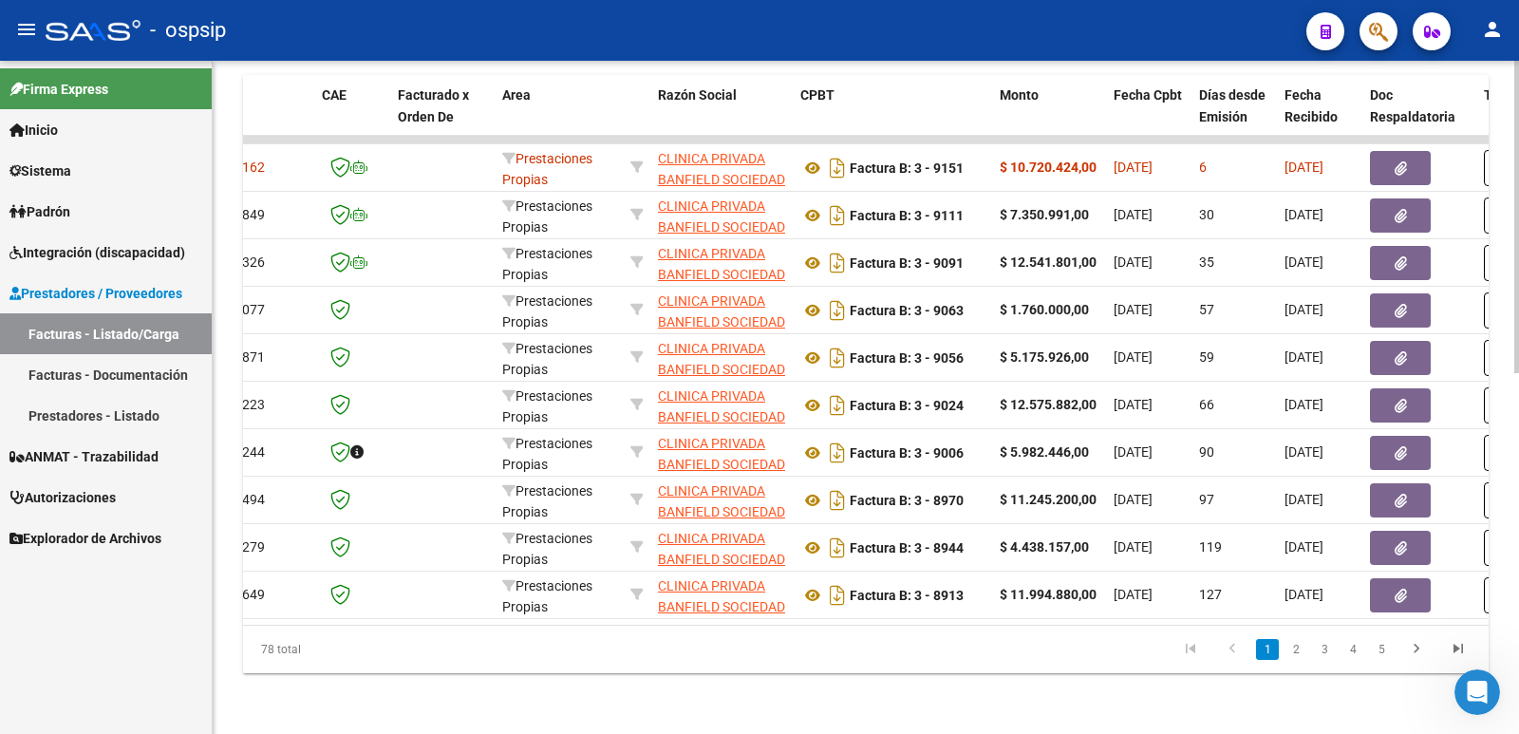
scroll to position [0, 0]
